Goal: Find specific page/section: Find specific page/section

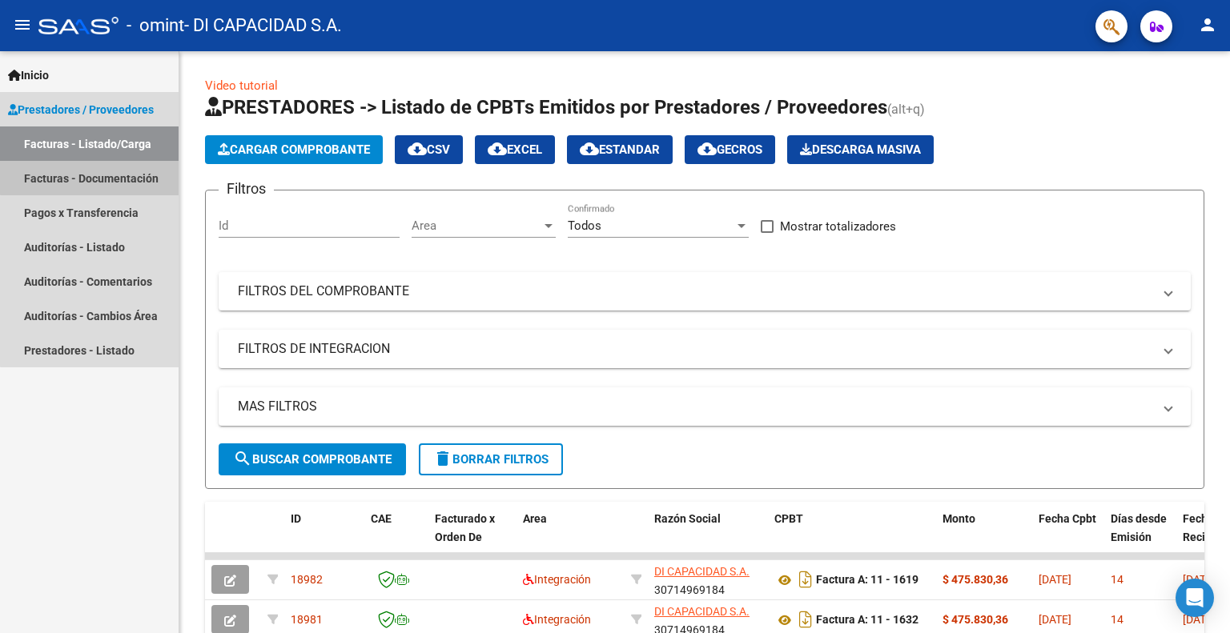
click at [99, 177] on link "Facturas - Documentación" at bounding box center [89, 178] width 179 height 34
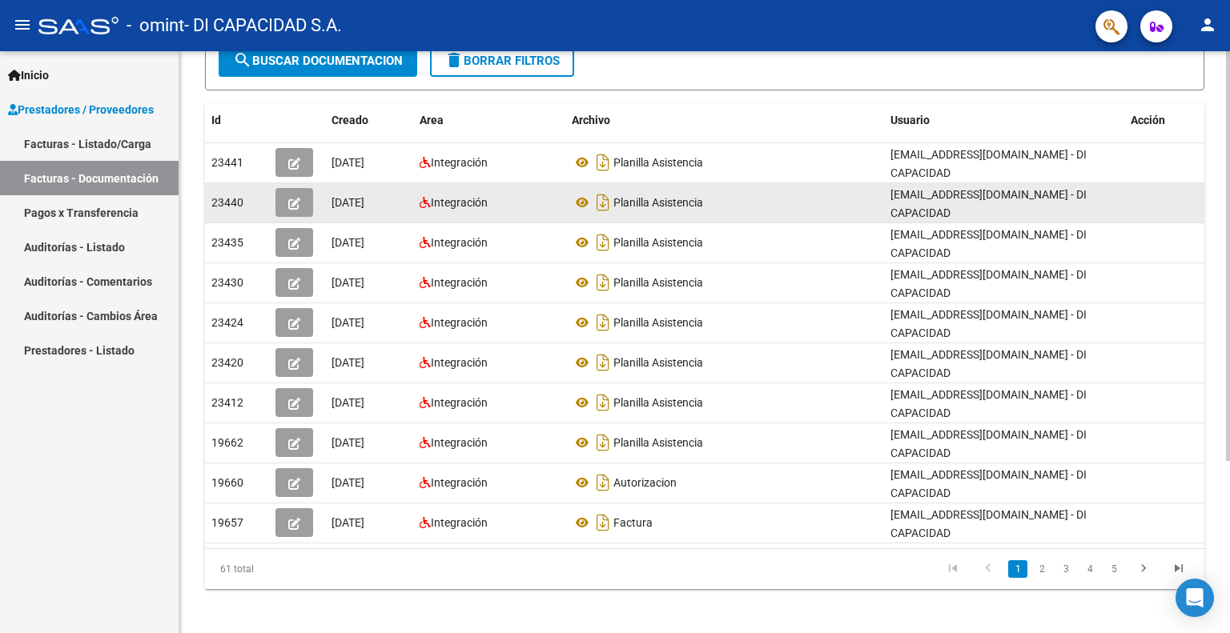
scroll to position [244, 0]
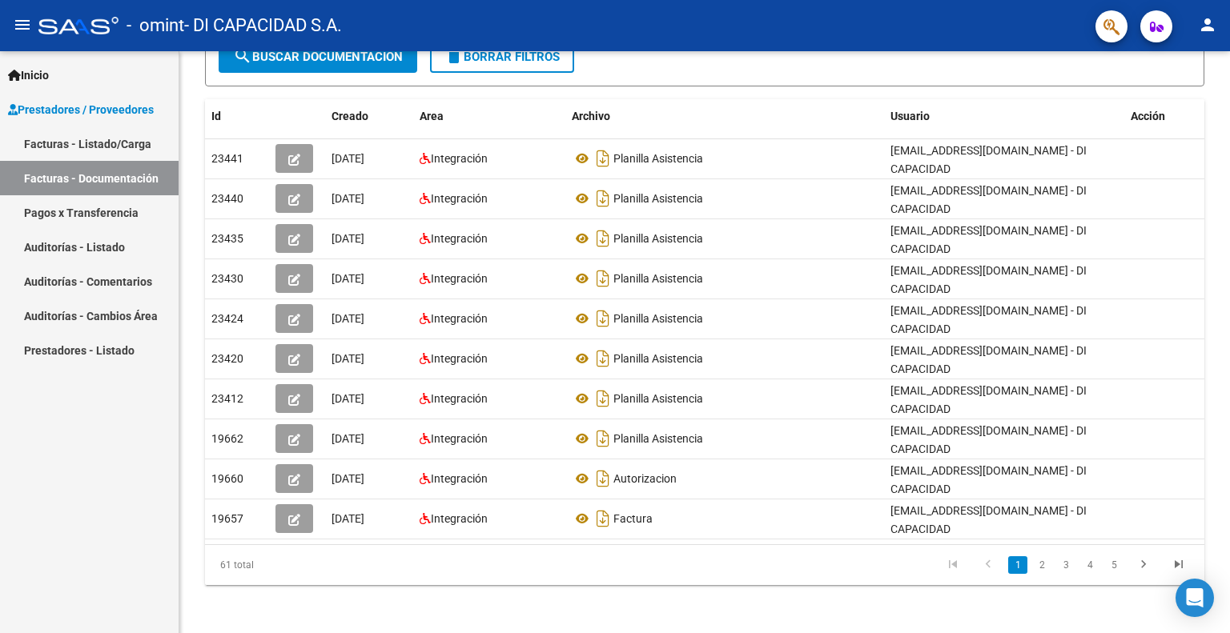
click at [116, 147] on link "Facturas - Listado/Carga" at bounding box center [89, 144] width 179 height 34
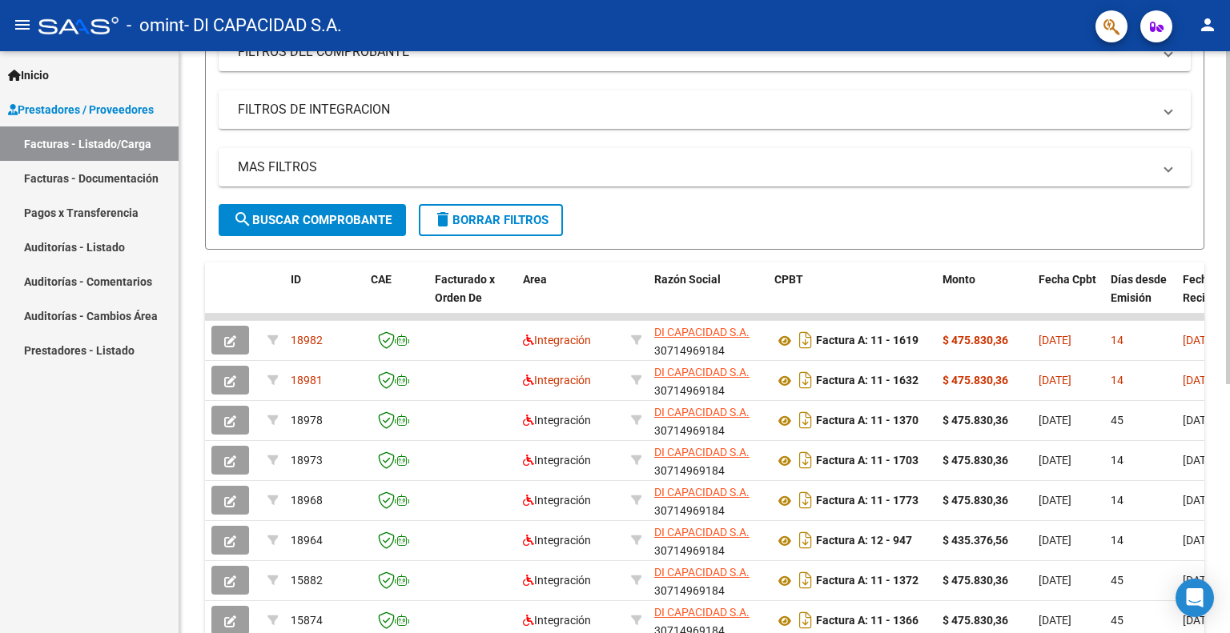
scroll to position [240, 0]
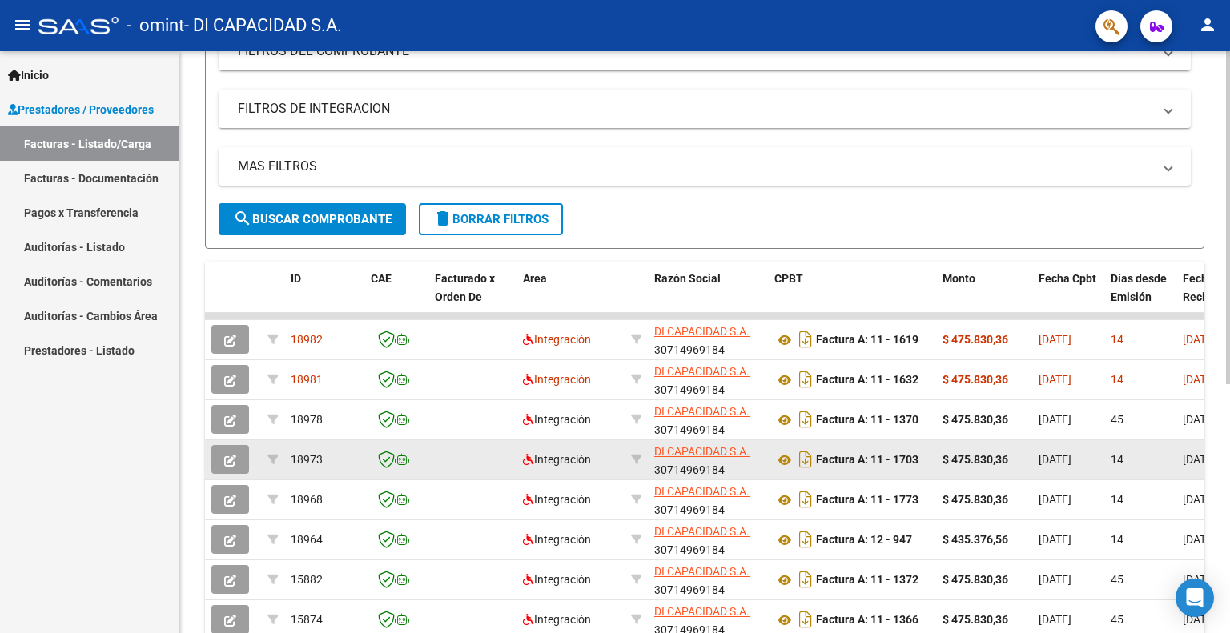
click at [839, 442] on datatable-body-cell "Factura A: 11 - 1703" at bounding box center [852, 459] width 168 height 39
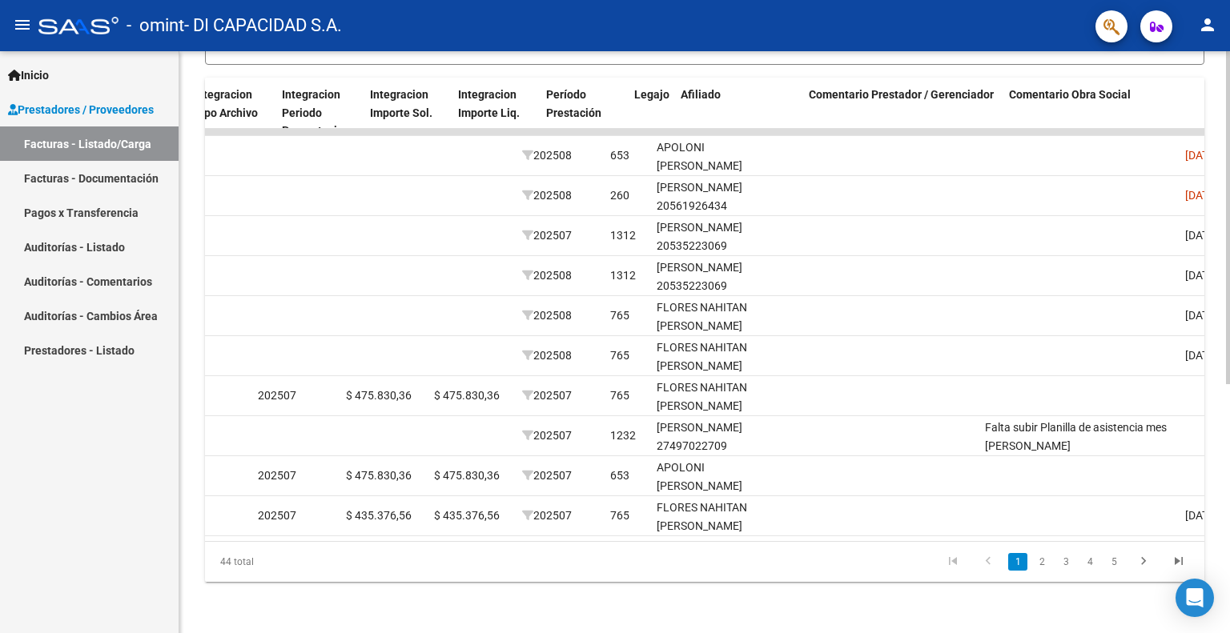
scroll to position [0, 1775]
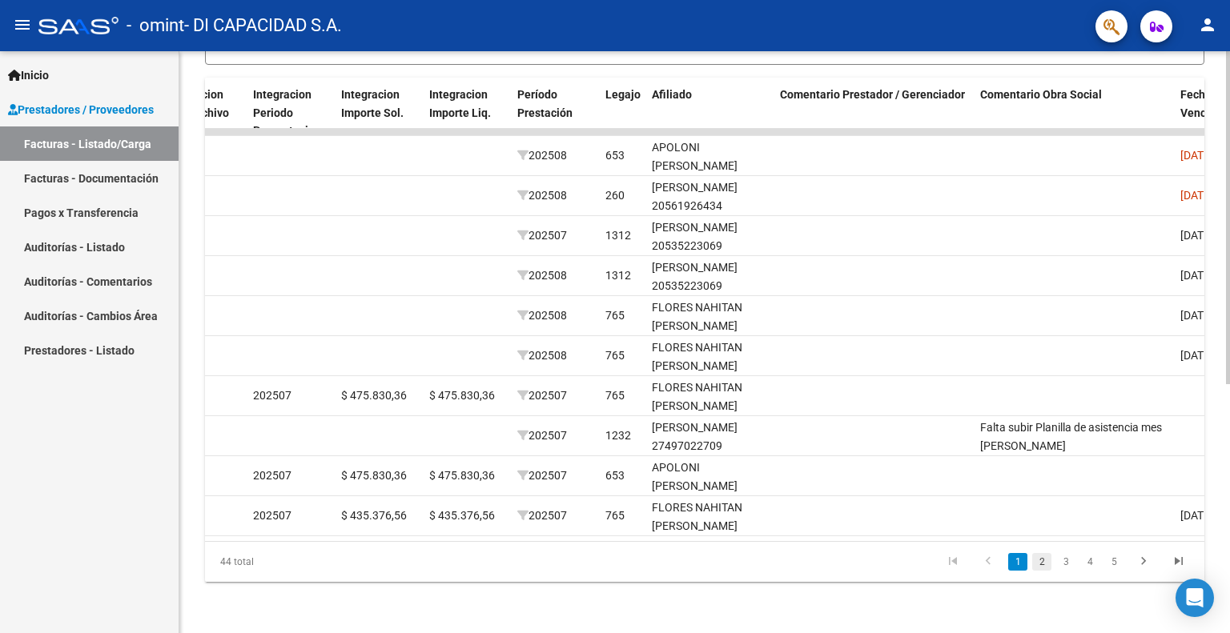
click at [1042, 561] on link "2" at bounding box center [1041, 562] width 19 height 18
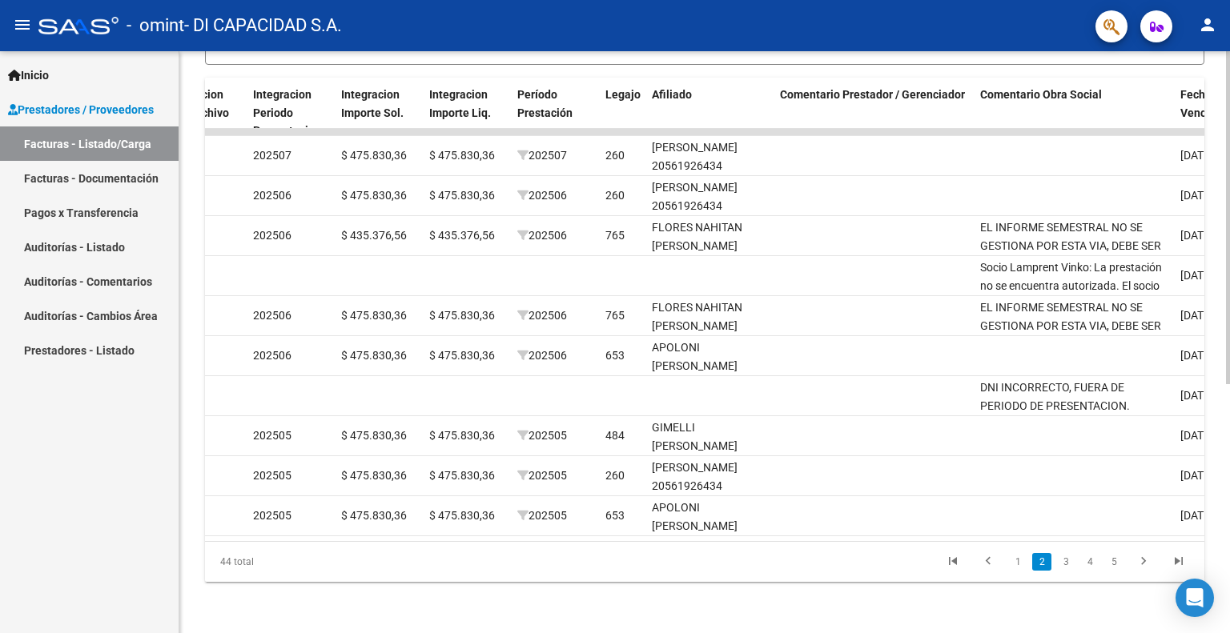
click at [1066, 564] on link "3" at bounding box center [1065, 562] width 19 height 18
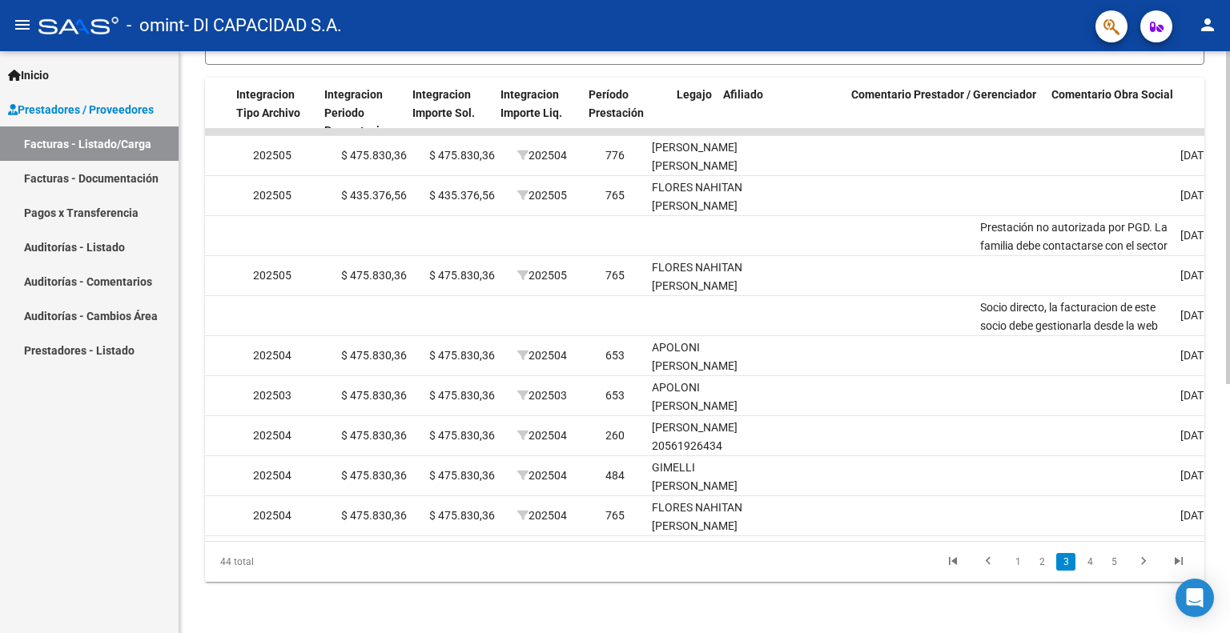
scroll to position [0, 0]
